Goal: Find specific page/section: Find specific page/section

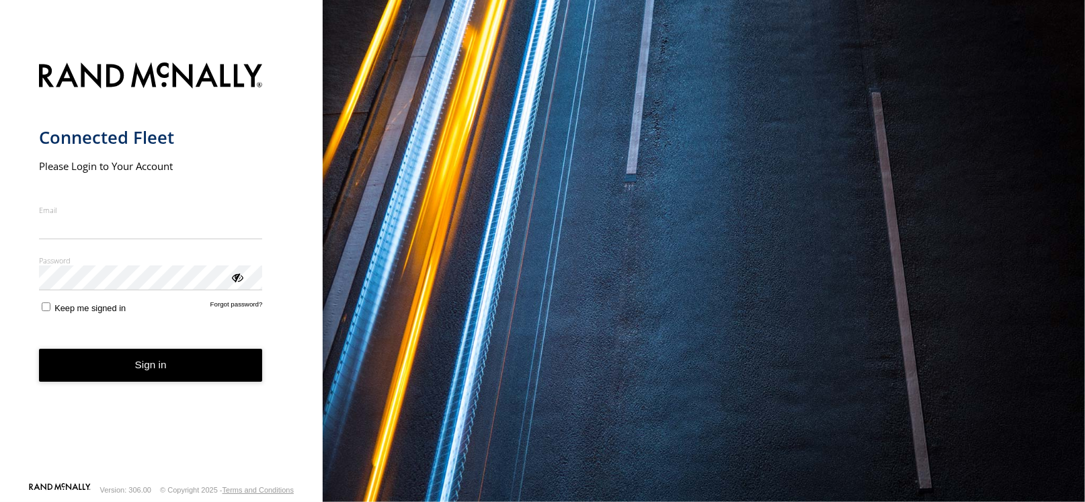
type input "**********"
click at [194, 370] on button "Sign in" at bounding box center [151, 365] width 224 height 33
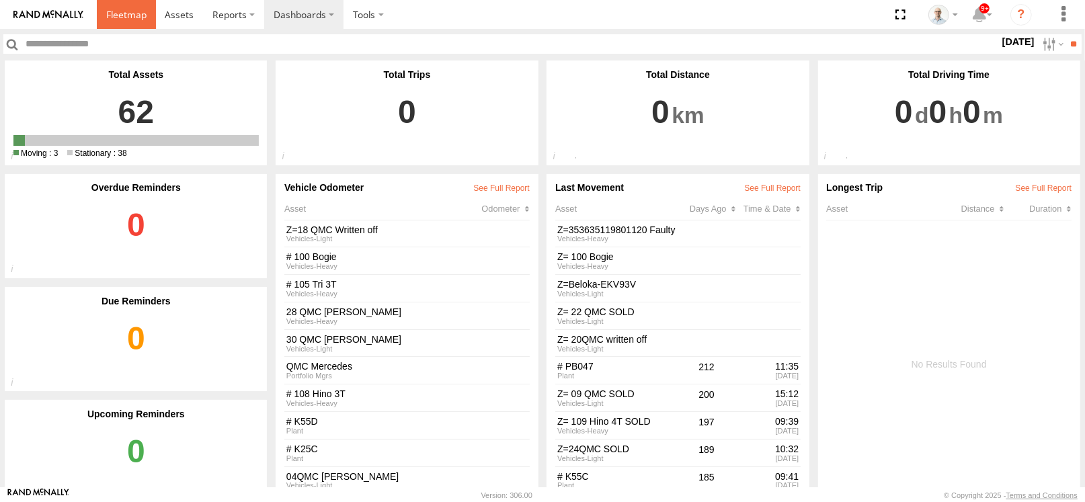
click at [124, 11] on span at bounding box center [126, 14] width 40 height 13
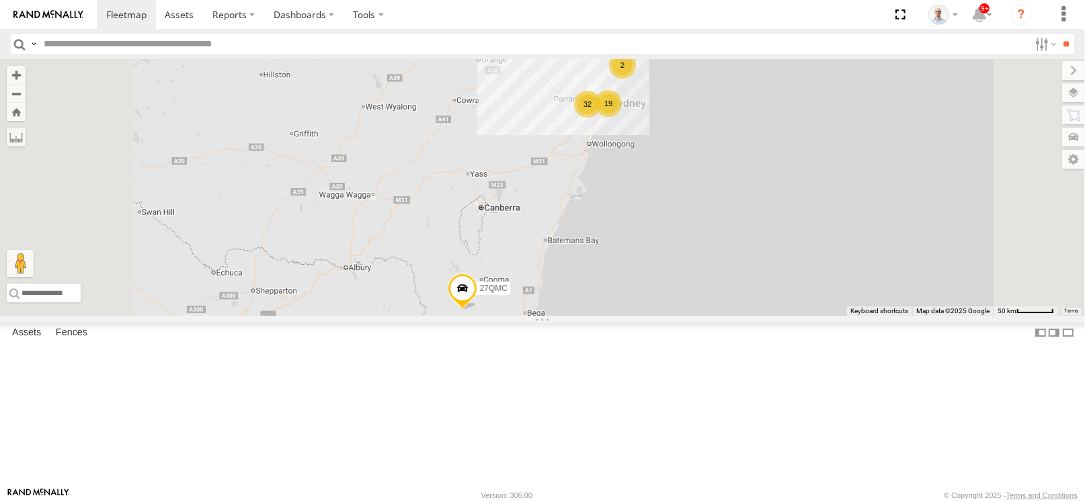
click at [601, 118] on div "32" at bounding box center [587, 104] width 27 height 27
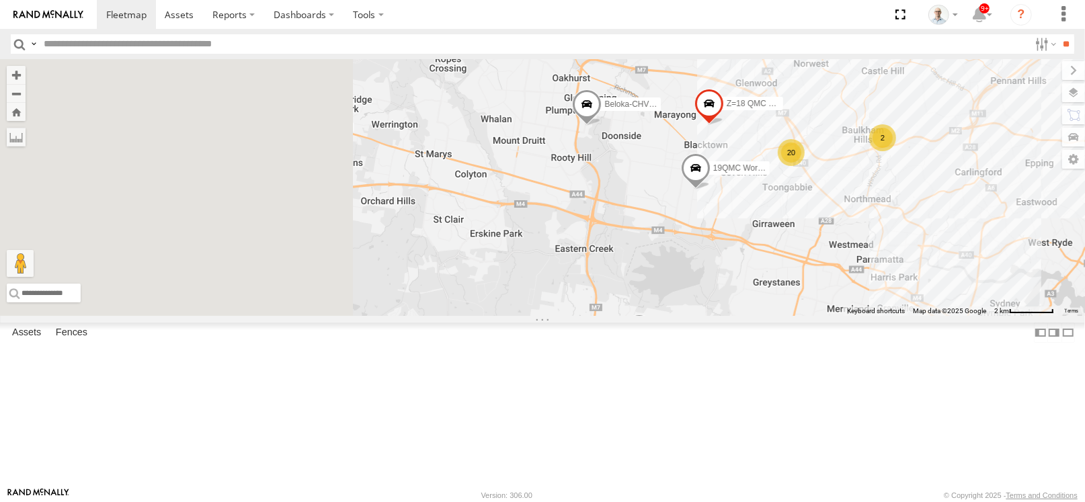
drag, startPoint x: 623, startPoint y: 247, endPoint x: 922, endPoint y: 306, distance: 304.9
click at [922, 306] on div "27QMC # KS75A 06QMC -Spare 04QMC [PERSON_NAME]-CHV61N 30 QMC [PERSON_NAME] 28 Q…" at bounding box center [542, 187] width 1085 height 257
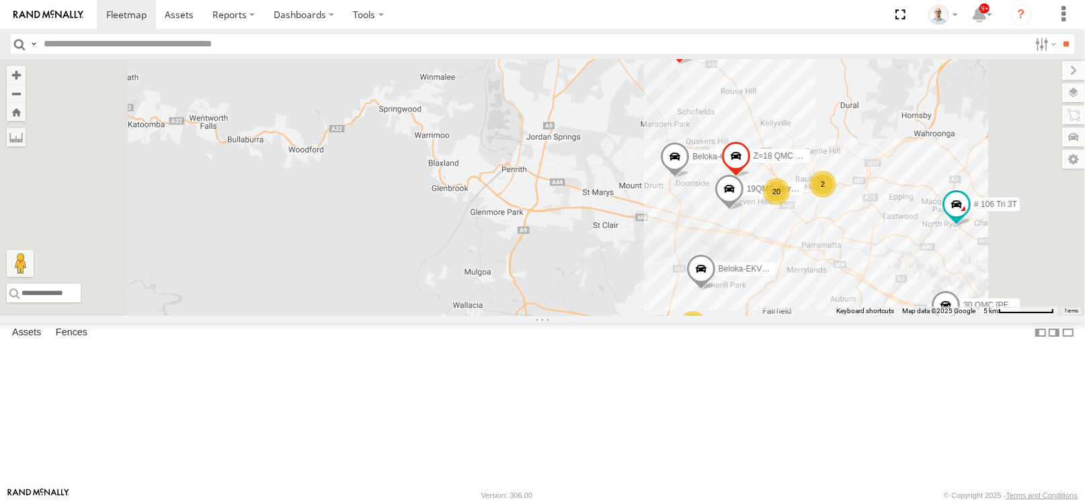
click at [790, 205] on div "20" at bounding box center [776, 191] width 27 height 27
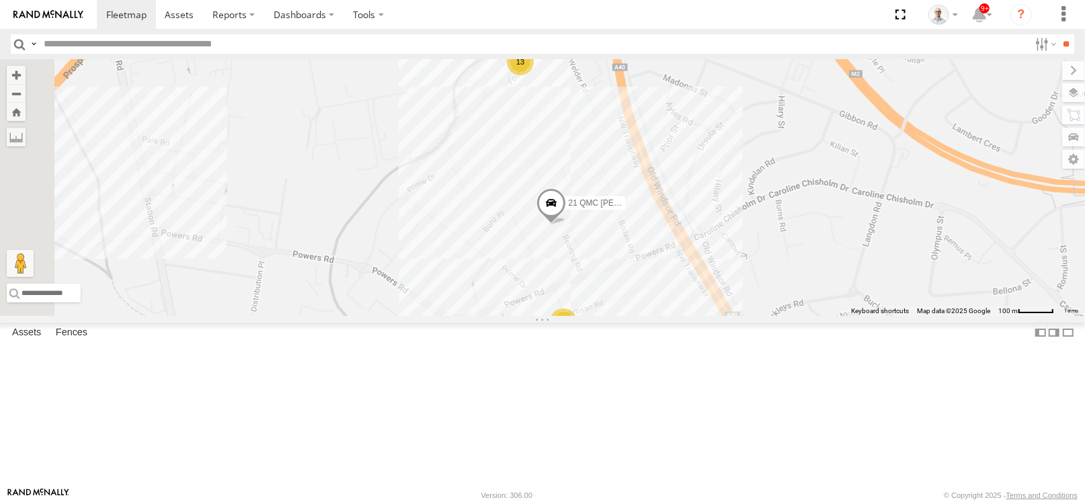
click at [577, 336] on div "6" at bounding box center [563, 322] width 27 height 27
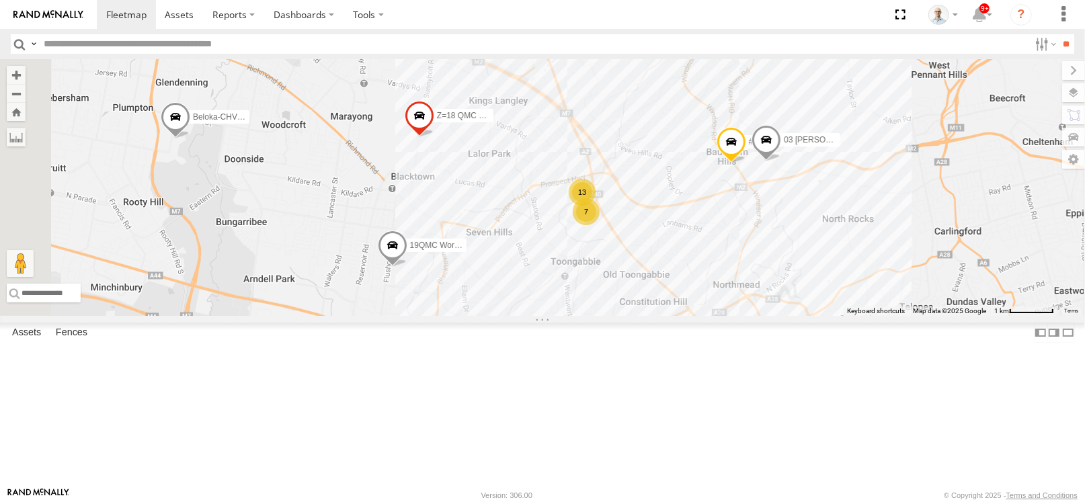
drag, startPoint x: 774, startPoint y: 165, endPoint x: 748, endPoint y: 197, distance: 41.1
click at [748, 197] on div "27QMC # KS75A 06QMC -Spare 04QMC [PERSON_NAME]-CHV61N 30 QMC [PERSON_NAME] 28 Q…" at bounding box center [542, 187] width 1085 height 257
